Goal: Task Accomplishment & Management: Use online tool/utility

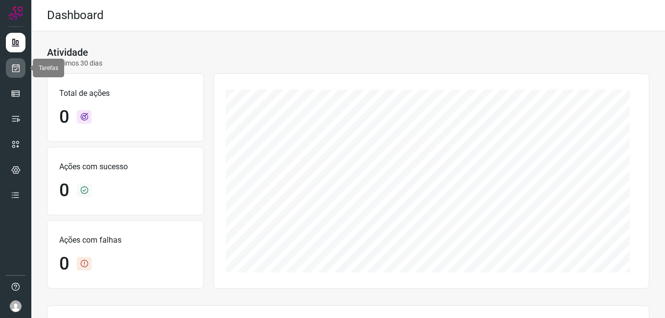
click at [19, 65] on icon at bounding box center [16, 68] width 10 height 10
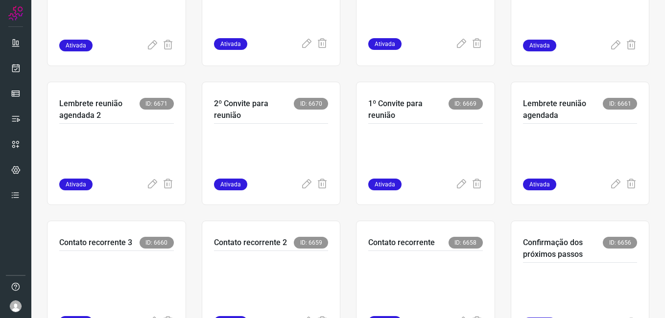
scroll to position [294, 0]
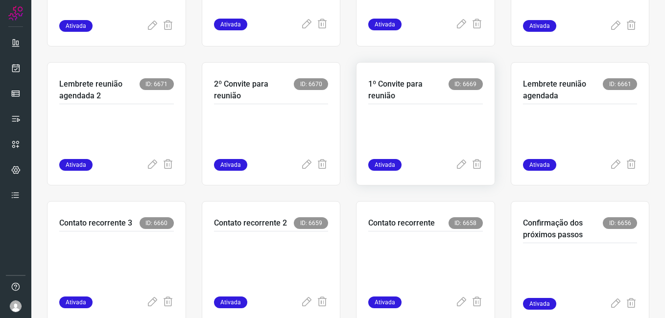
click at [388, 117] on p at bounding box center [425, 134] width 115 height 49
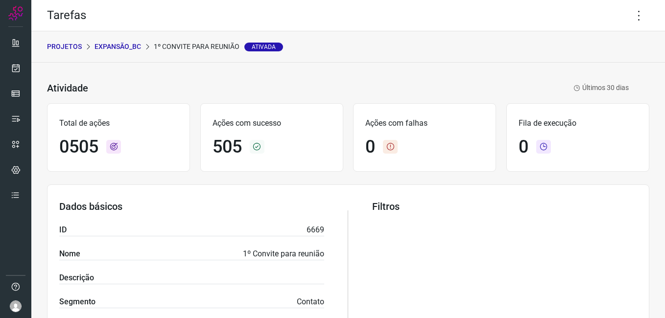
click at [132, 44] on p "Expansão_BC" at bounding box center [117, 47] width 47 height 10
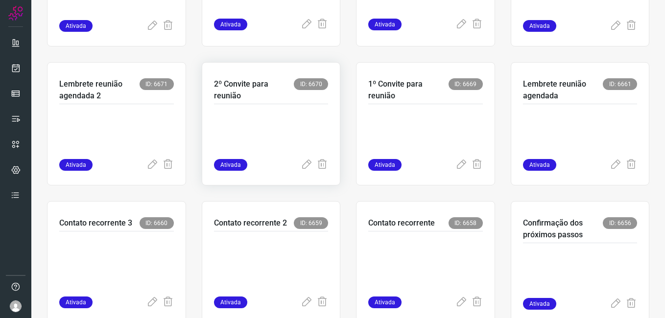
click at [270, 117] on p at bounding box center [271, 134] width 115 height 49
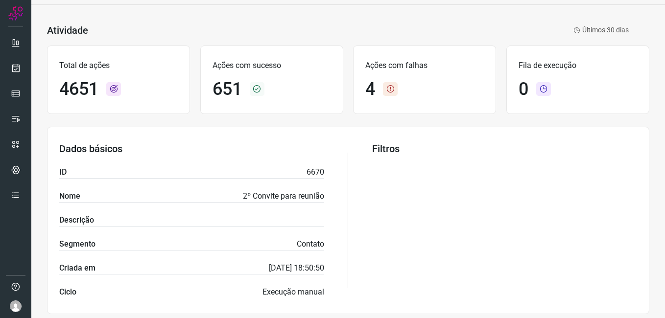
scroll to position [41, 0]
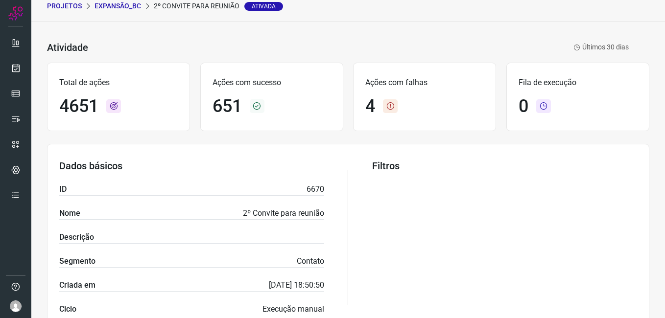
click at [125, 6] on p "Expansão_BC" at bounding box center [117, 6] width 47 height 10
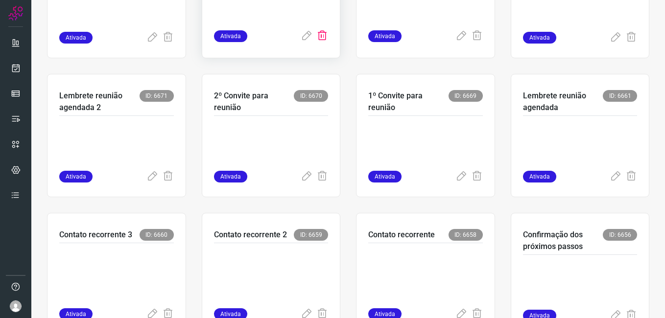
scroll to position [285, 0]
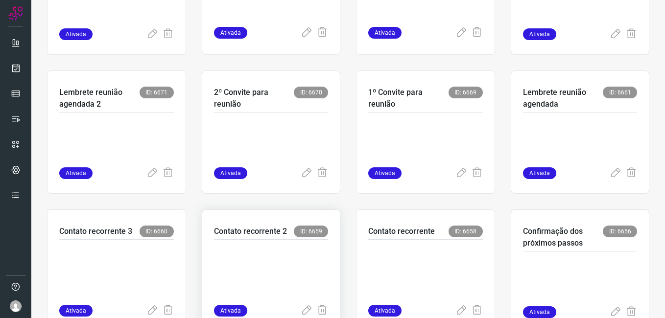
click at [291, 253] on p at bounding box center [271, 270] width 115 height 49
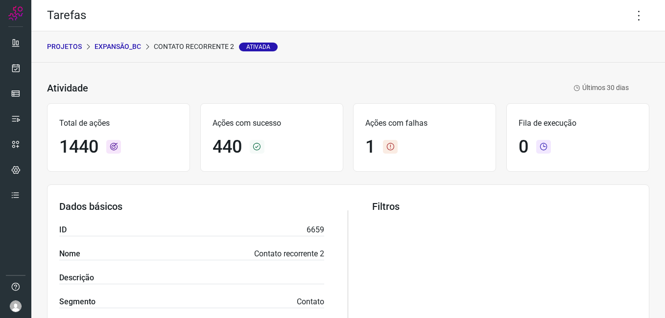
click at [127, 40] on div "PROJETOS Expansão_BC Contato recorrente 2 Ativada" at bounding box center [348, 46] width 634 height 31
click at [127, 47] on p "Expansão_BC" at bounding box center [117, 47] width 47 height 10
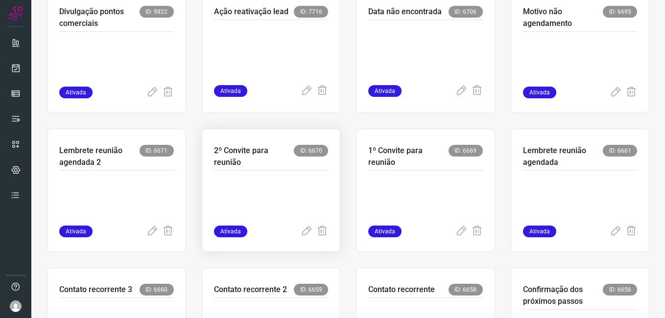
scroll to position [294, 0]
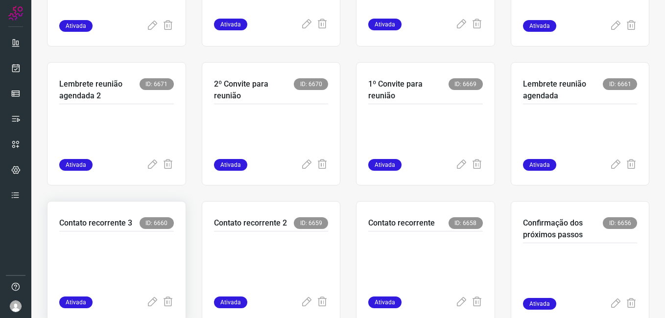
click at [122, 246] on p at bounding box center [116, 261] width 115 height 49
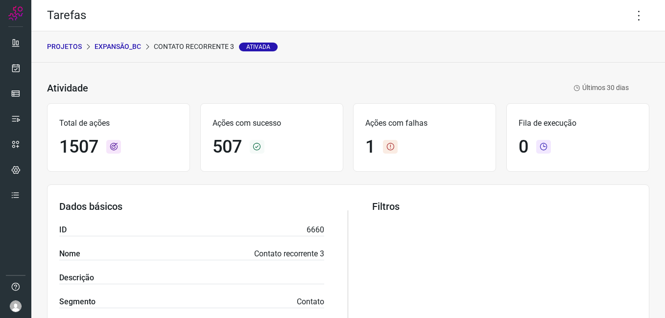
click at [116, 39] on div "PROJETOS Expansão_BC Contato recorrente 3 Ativada" at bounding box center [348, 46] width 634 height 31
click at [117, 43] on p "Expansão_BC" at bounding box center [117, 47] width 47 height 10
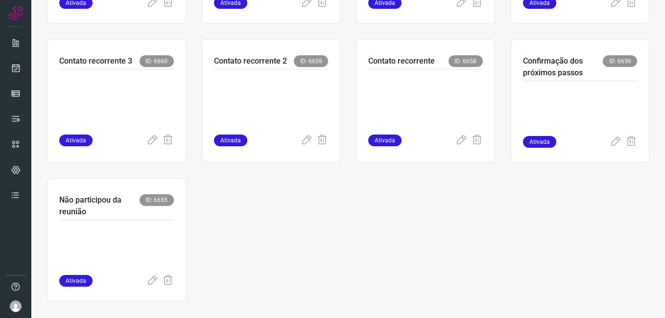
scroll to position [464, 0]
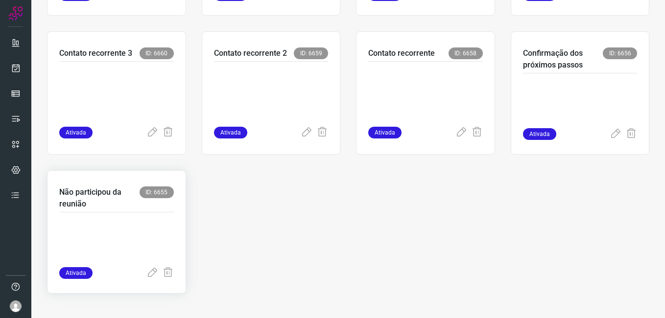
click at [112, 234] on p at bounding box center [116, 242] width 115 height 49
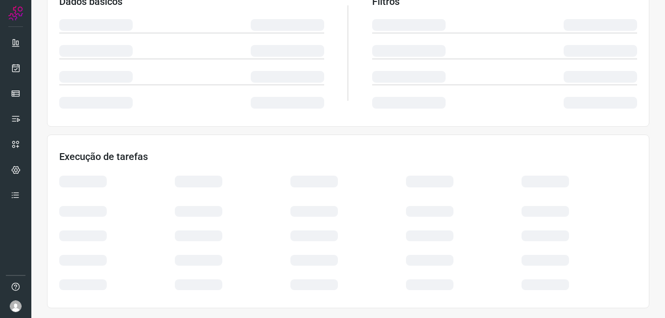
scroll to position [188, 0]
